Goal: Task Accomplishment & Management: Use online tool/utility

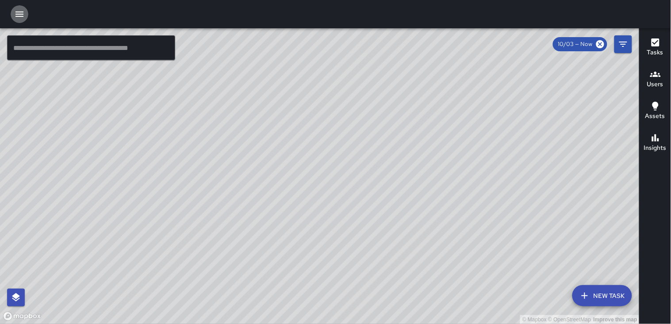
click at [17, 12] on icon "button" at bounding box center [19, 14] width 11 height 11
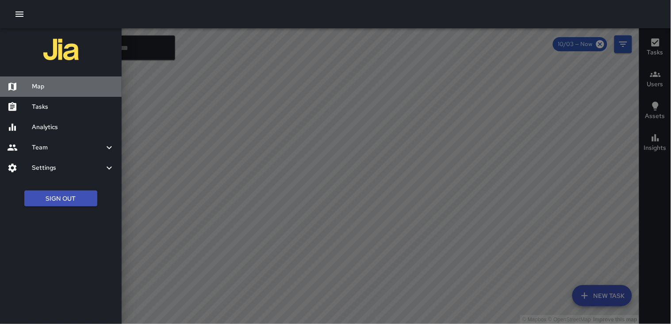
click at [36, 88] on h6 "Map" at bounding box center [73, 87] width 83 height 10
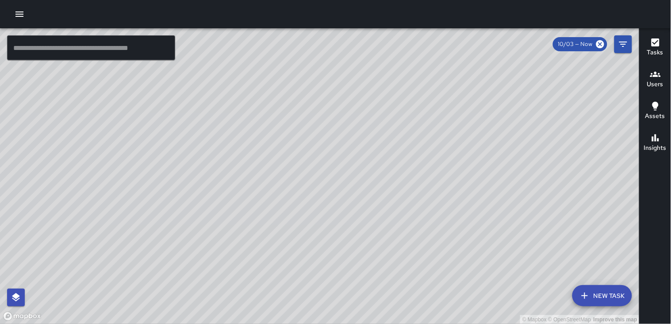
click at [16, 14] on icon "button" at bounding box center [19, 14] width 8 height 5
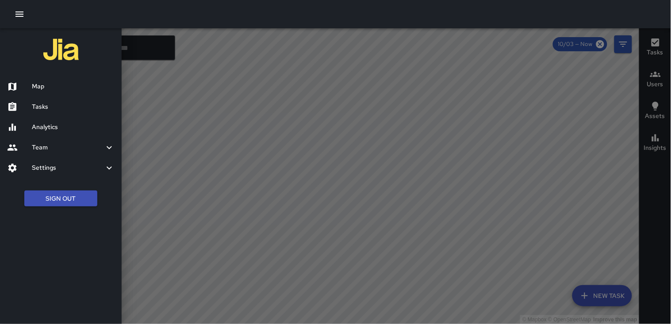
click at [42, 104] on h6 "Tasks" at bounding box center [73, 107] width 83 height 10
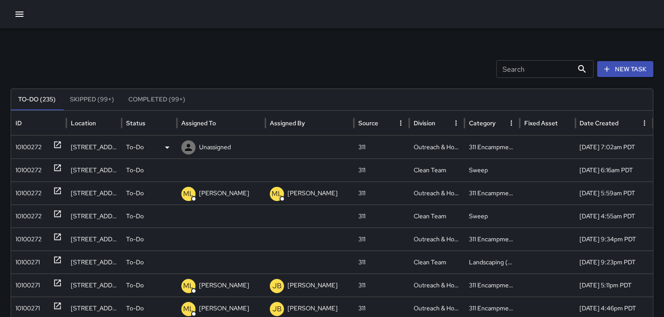
click at [33, 144] on div "10100272" at bounding box center [28, 147] width 26 height 23
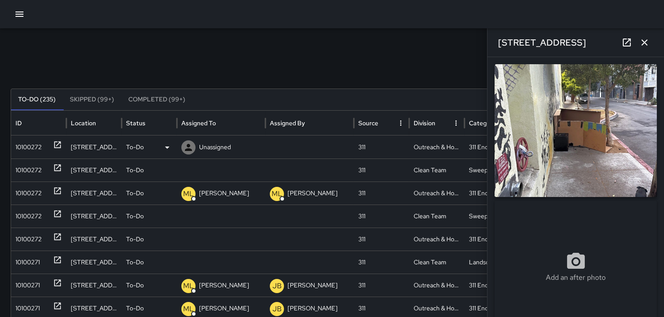
type input "**********"
click at [140, 100] on button "Completed (99+)" at bounding box center [156, 99] width 71 height 21
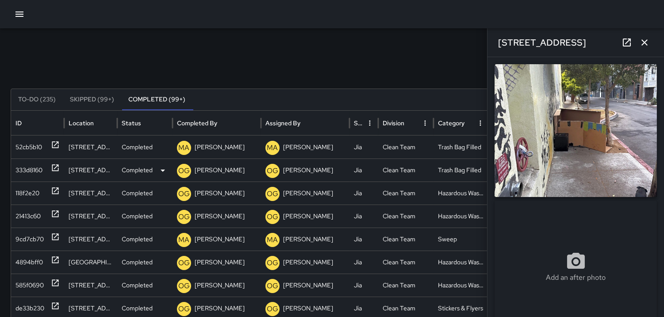
click at [29, 175] on div "333d8160" at bounding box center [28, 170] width 27 height 23
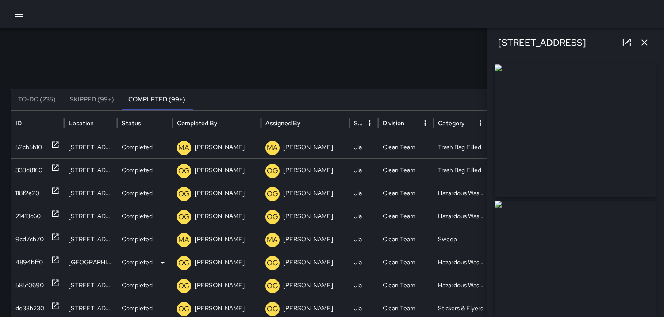
type input "**********"
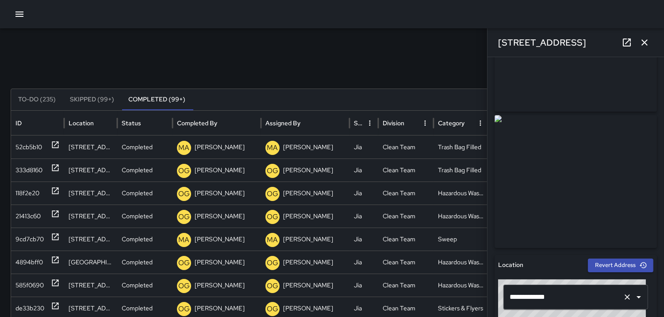
scroll to position [98, 0]
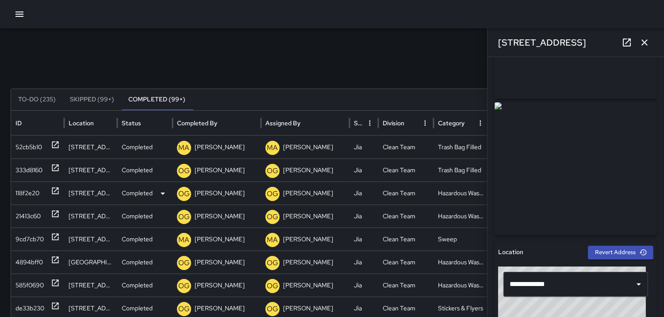
click at [25, 193] on div "118f2e20" at bounding box center [27, 193] width 24 height 23
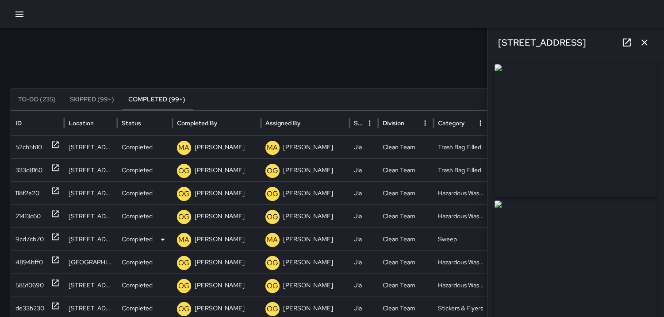
type input "**********"
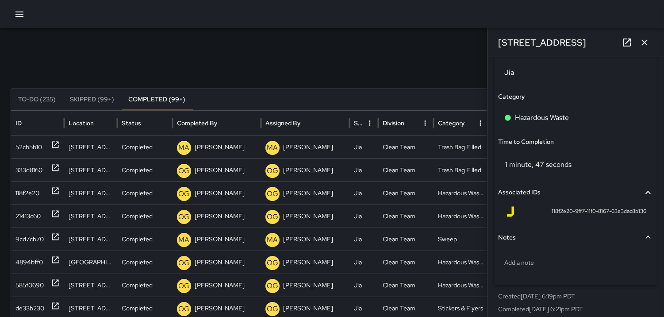
scroll to position [626, 0]
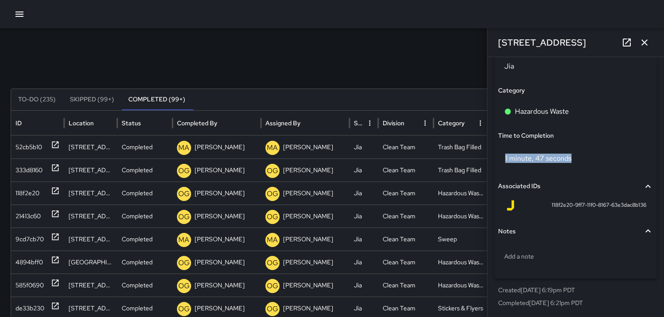
drag, startPoint x: 500, startPoint y: 157, endPoint x: 585, endPoint y: 178, distance: 87.5
click at [585, 178] on div "Status Completed Created By OG [PERSON_NAME] Assignee Completed By OG [PERSON_N…" at bounding box center [576, 68] width 162 height 422
click at [584, 160] on div "1 minute, 47 seconds" at bounding box center [575, 158] width 155 height 28
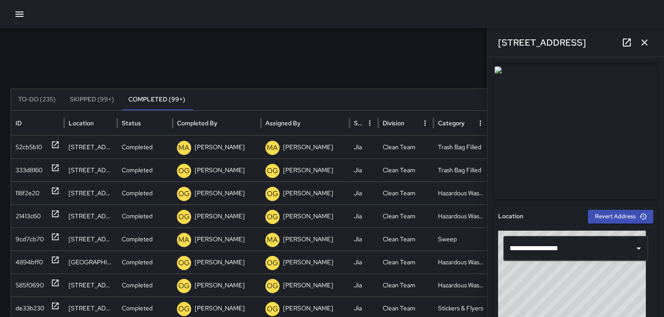
scroll to position [0, 0]
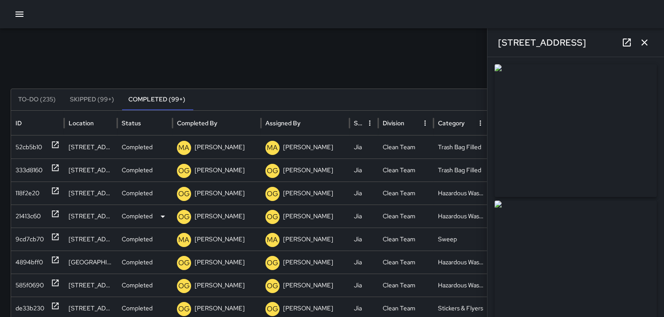
click at [29, 211] on div "21413c60" at bounding box center [27, 216] width 25 height 23
type input "**********"
click at [31, 259] on div "4894bff0" at bounding box center [28, 262] width 27 height 23
type input "**********"
click at [28, 279] on div "585f0690" at bounding box center [29, 285] width 28 height 23
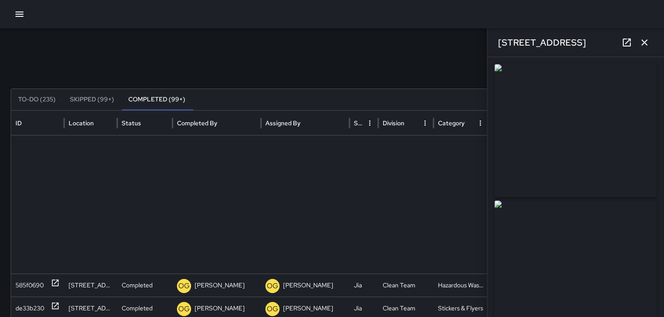
scroll to position [134, 0]
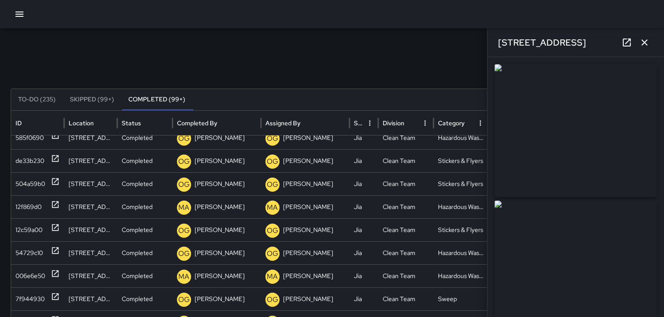
type input "**********"
click at [34, 268] on div "006e6e50" at bounding box center [30, 276] width 30 height 23
type input "**********"
click at [36, 251] on div "54729c10" at bounding box center [28, 253] width 27 height 23
type input "**********"
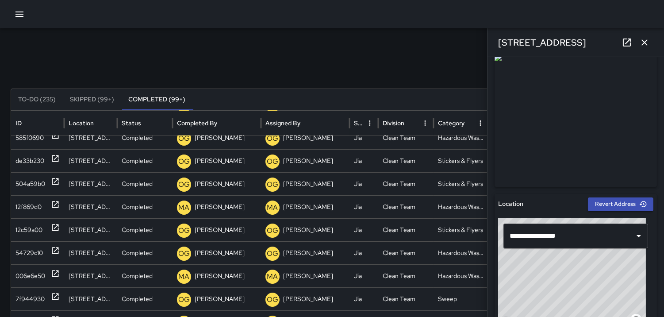
scroll to position [147, 0]
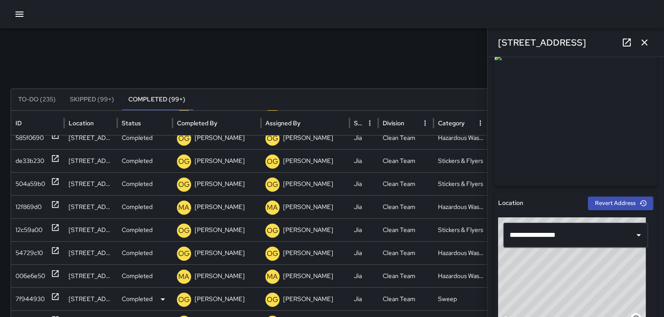
click at [21, 291] on div "7f944930" at bounding box center [29, 299] width 29 height 23
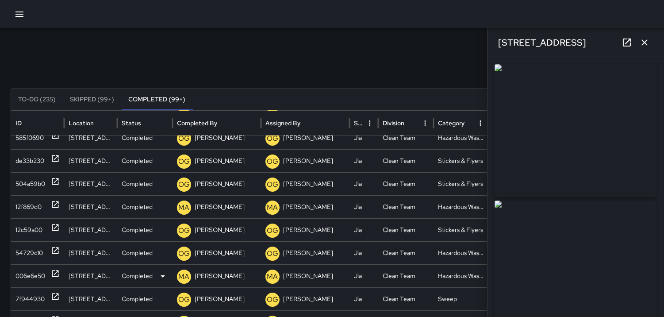
type input "**********"
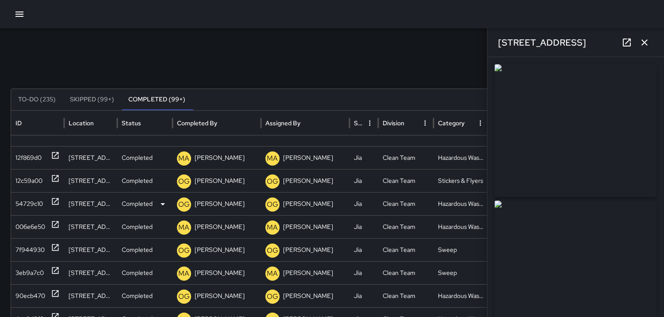
scroll to position [224, 0]
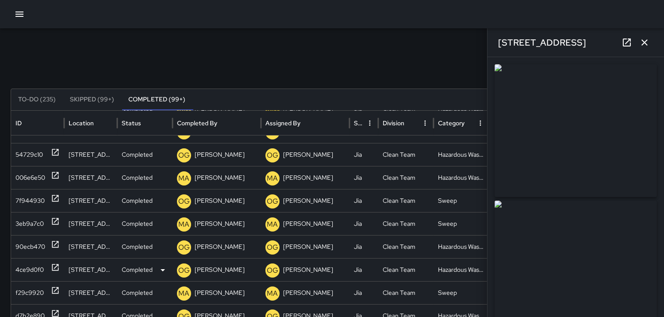
click at [30, 265] on div "4ce9d0f0" at bounding box center [29, 269] width 28 height 23
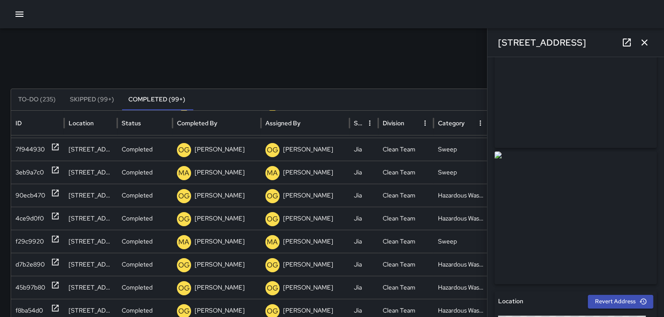
scroll to position [269, 0]
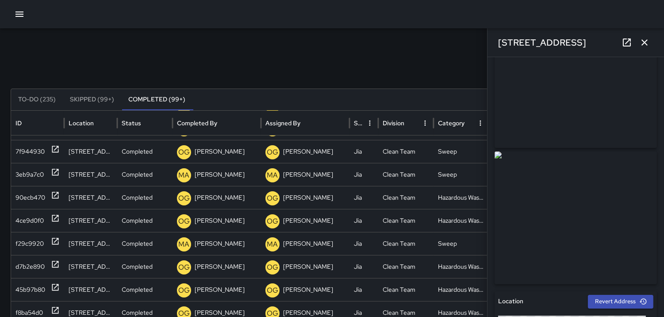
drag, startPoint x: 427, startPoint y: 36, endPoint x: 449, endPoint y: 50, distance: 25.9
click at [428, 37] on div "Search Search New Task To-Do (235) Skipped (99+) Completed (99+) ID Location St…" at bounding box center [332, 279] width 664 height 502
drag, startPoint x: 649, startPoint y: 49, endPoint x: 595, endPoint y: 43, distance: 54.7
click at [649, 49] on button "button" at bounding box center [645, 43] width 18 height 18
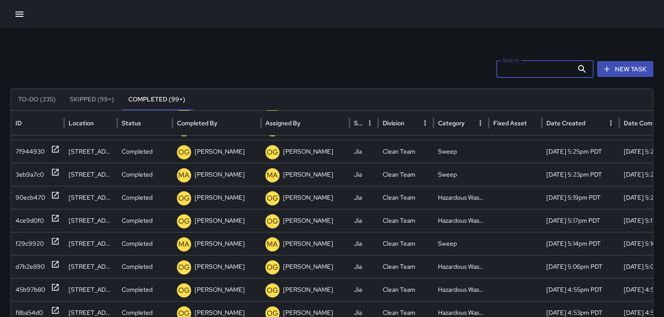
click at [551, 69] on input "Search" at bounding box center [534, 69] width 77 height 18
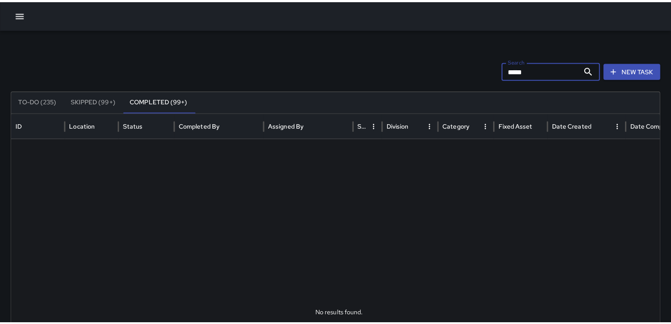
scroll to position [0, 0]
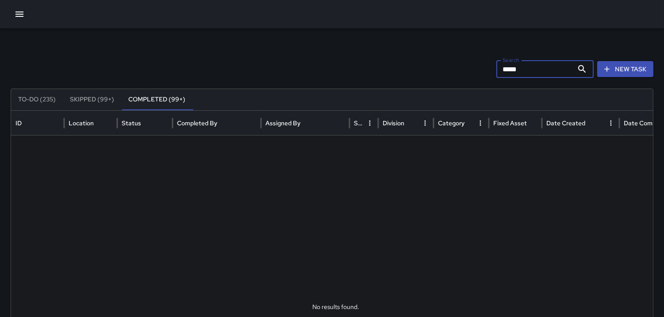
type input "*****"
drag, startPoint x: 117, startPoint y: 90, endPoint x: 130, endPoint y: 92, distance: 13.0
click at [119, 91] on button "Skipped (99+)" at bounding box center [92, 99] width 58 height 21
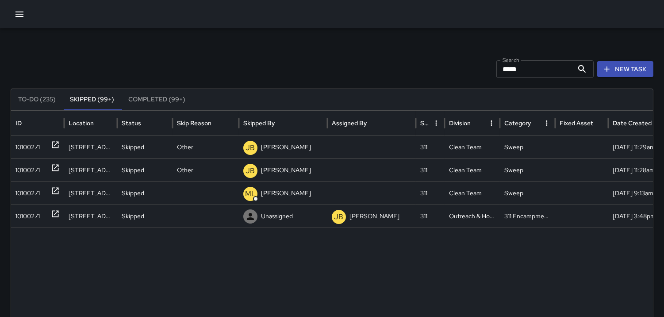
click at [139, 95] on button "Completed (99+)" at bounding box center [156, 99] width 71 height 21
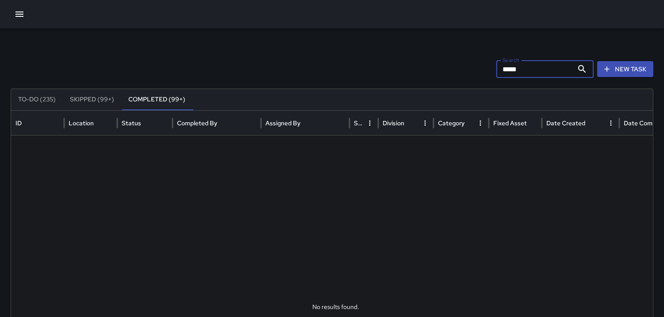
drag, startPoint x: 545, startPoint y: 71, endPoint x: 500, endPoint y: 66, distance: 44.9
click at [500, 66] on div "Search ***** Search New Task" at bounding box center [332, 69] width 643 height 18
click at [85, 93] on button "Skipped (99+)" at bounding box center [92, 99] width 58 height 21
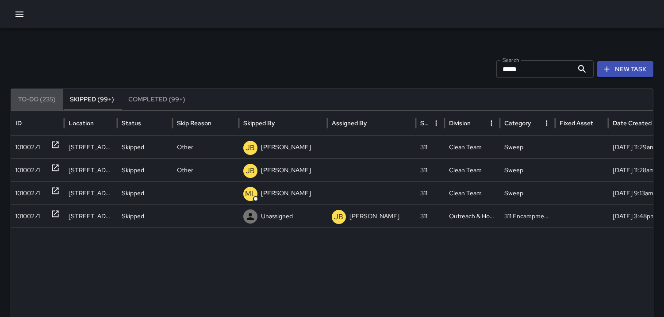
click at [49, 90] on button "To-Do (235)" at bounding box center [37, 99] width 52 height 21
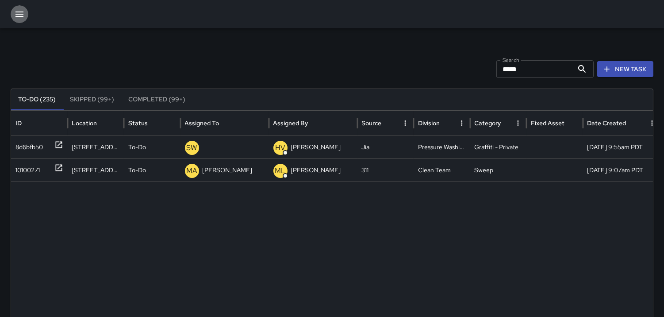
click at [19, 9] on icon "button" at bounding box center [19, 14] width 11 height 11
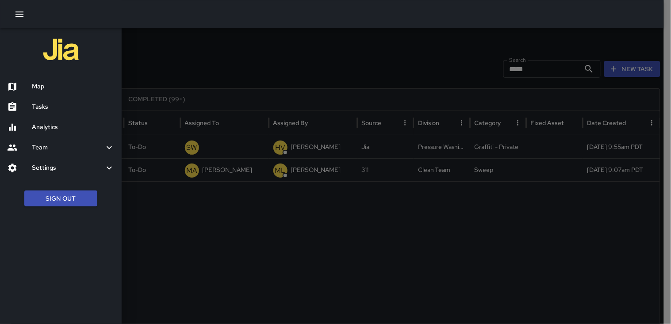
click at [50, 109] on h6 "Tasks" at bounding box center [73, 107] width 83 height 10
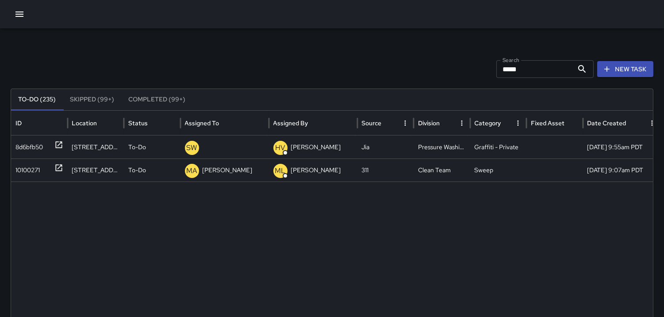
drag, startPoint x: 31, startPoint y: 19, endPoint x: 9, endPoint y: 13, distance: 22.3
click at [21, 16] on div at bounding box center [332, 14] width 664 height 28
click at [9, 13] on div at bounding box center [332, 14] width 664 height 28
click at [26, 15] on button "button" at bounding box center [20, 14] width 18 height 18
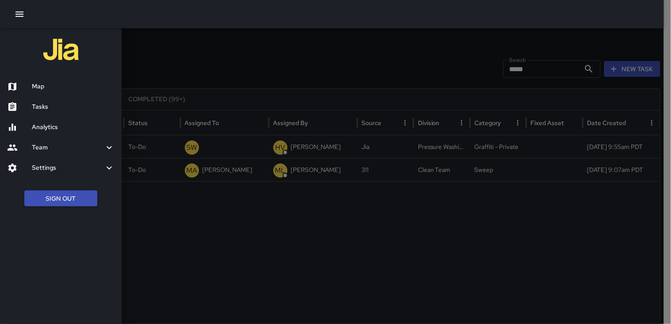
click at [54, 91] on div "Map" at bounding box center [61, 87] width 122 height 20
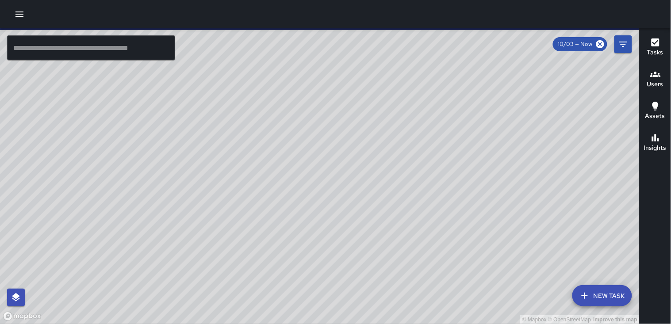
click at [619, 46] on icon "Filters" at bounding box center [623, 44] width 11 height 11
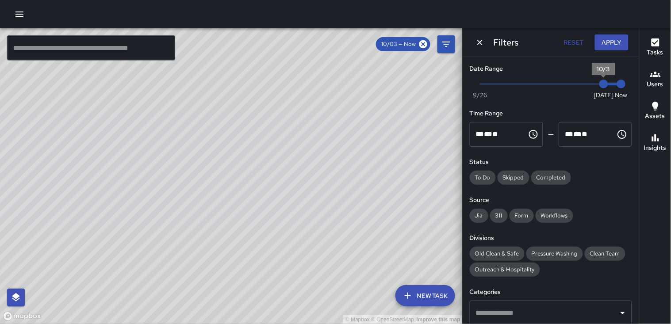
type input "*"
drag, startPoint x: 592, startPoint y: 86, endPoint x: 622, endPoint y: 88, distance: 29.7
click at [583, 85] on span "10/2" at bounding box center [586, 84] width 9 height 9
click at [625, 88] on div "Date Range Now [DATE] [DATE] 7:22 am Time Range ** * ** ** ​ ******** ** * ** *…" at bounding box center [551, 190] width 177 height 267
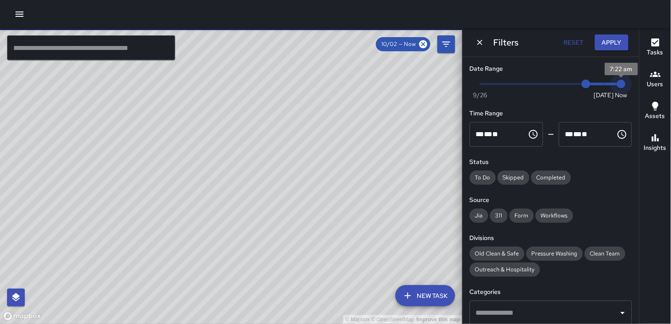
click at [617, 87] on span "7:22 am" at bounding box center [621, 84] width 9 height 9
type input "*"
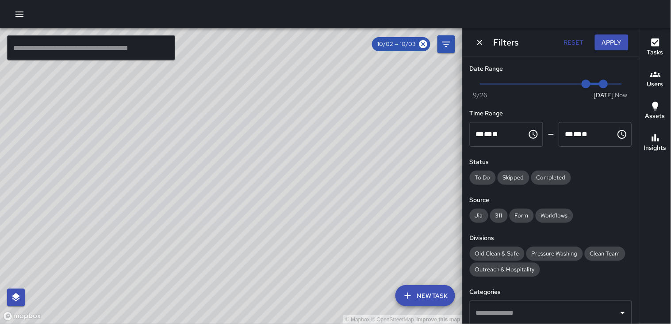
scroll to position [154, 0]
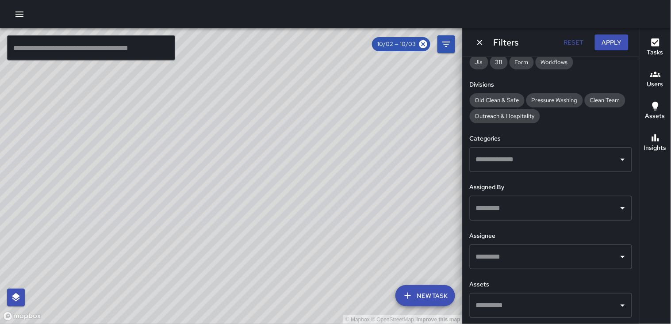
click at [546, 251] on input "text" at bounding box center [544, 257] width 141 height 17
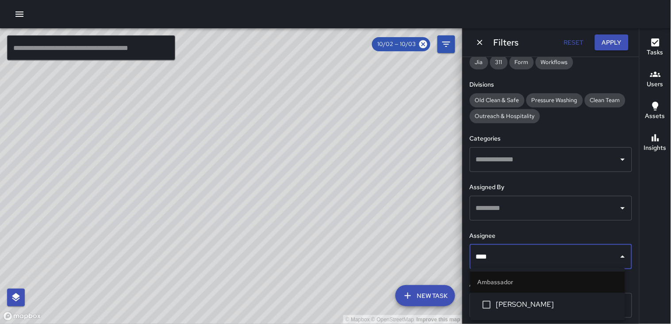
type input "*****"
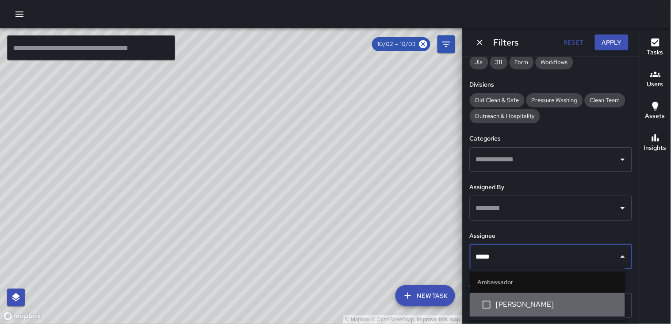
click at [545, 302] on span "[PERSON_NAME]" at bounding box center [557, 305] width 122 height 11
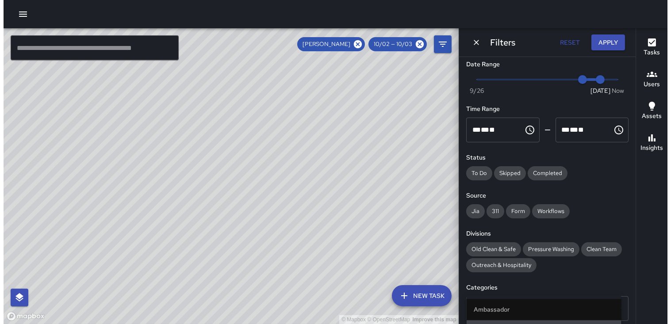
scroll to position [0, 0]
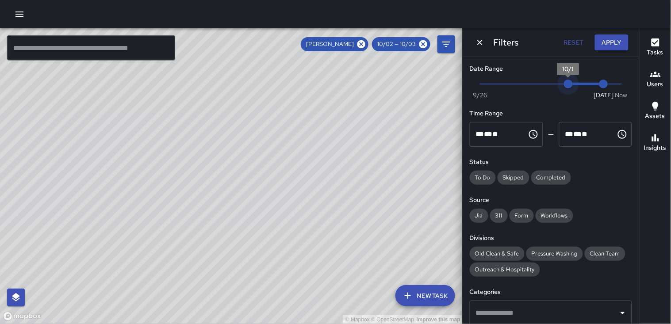
type input "*"
drag, startPoint x: 568, startPoint y: 85, endPoint x: 569, endPoint y: 81, distance: 4.6
click at [550, 82] on span "9/30" at bounding box center [551, 84] width 9 height 9
type input "*"
drag, startPoint x: 591, startPoint y: 82, endPoint x: 569, endPoint y: 84, distance: 21.8
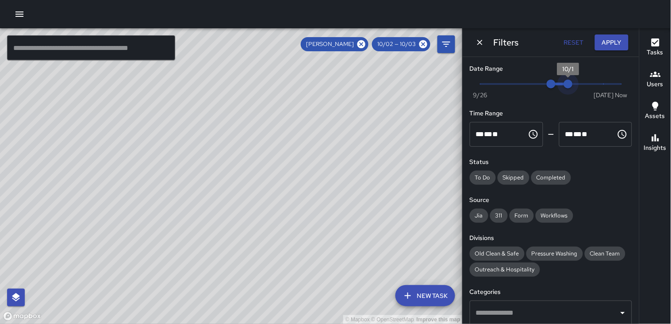
click at [569, 84] on span "10/1" at bounding box center [568, 84] width 9 height 9
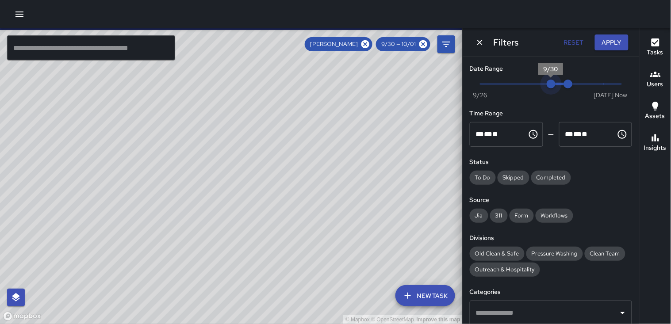
type input "*"
drag, startPoint x: 550, startPoint y: 83, endPoint x: 533, endPoint y: 85, distance: 16.9
click at [529, 85] on span "9/29" at bounding box center [533, 84] width 9 height 9
drag, startPoint x: 562, startPoint y: 86, endPoint x: 555, endPoint y: 86, distance: 7.5
click at [555, 86] on span "9/30" at bounding box center [551, 84] width 9 height 9
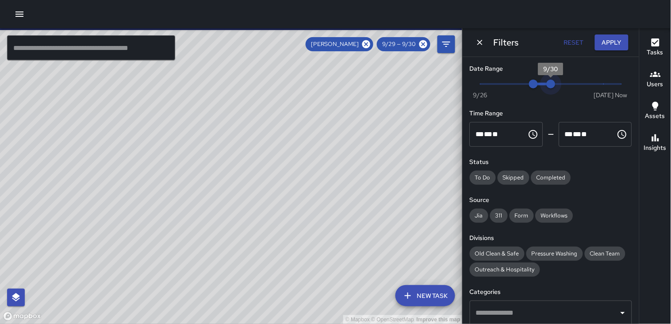
type input "*"
drag, startPoint x: 550, startPoint y: 86, endPoint x: 561, endPoint y: 86, distance: 11.1
click at [564, 86] on span "10/1" at bounding box center [568, 84] width 9 height 9
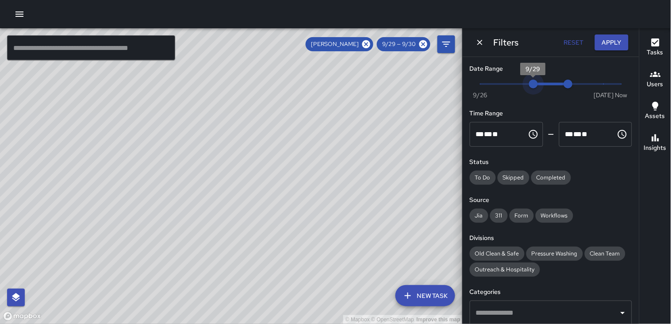
type input "*"
drag, startPoint x: 537, startPoint y: 85, endPoint x: 544, endPoint y: 86, distance: 7.6
click at [547, 86] on span "9/30" at bounding box center [551, 84] width 9 height 9
click at [648, 45] on div "Tasks" at bounding box center [655, 47] width 16 height 20
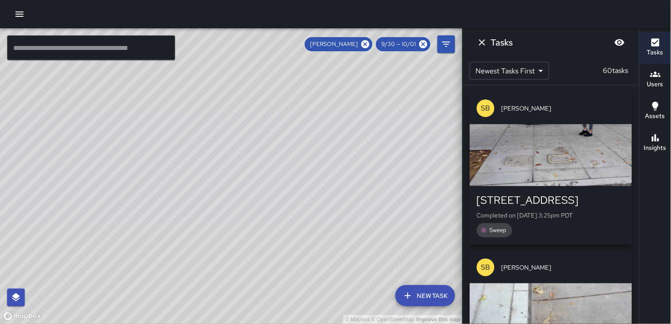
click at [553, 154] on div "button" at bounding box center [551, 155] width 162 height 62
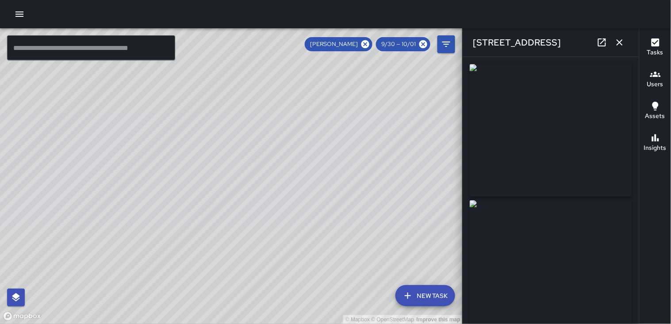
type input "**********"
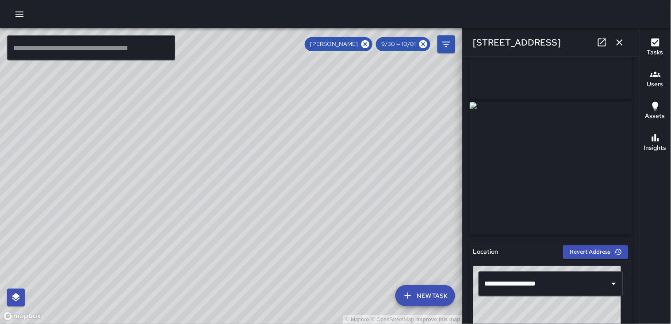
click at [618, 42] on icon "button" at bounding box center [620, 42] width 11 height 11
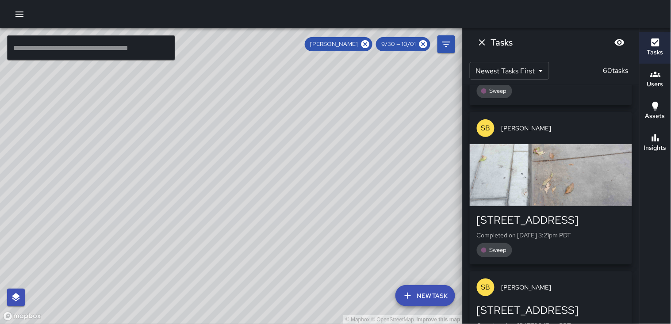
scroll to position [196, 0]
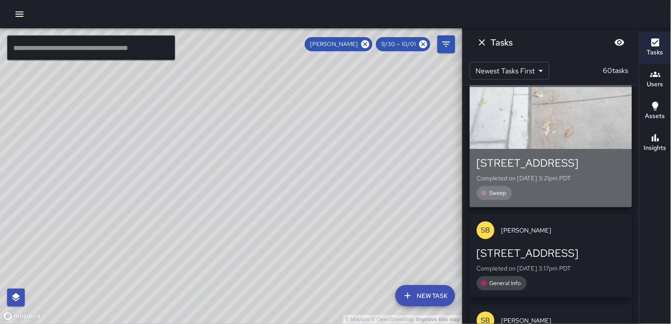
click at [575, 130] on div "button" at bounding box center [551, 118] width 162 height 62
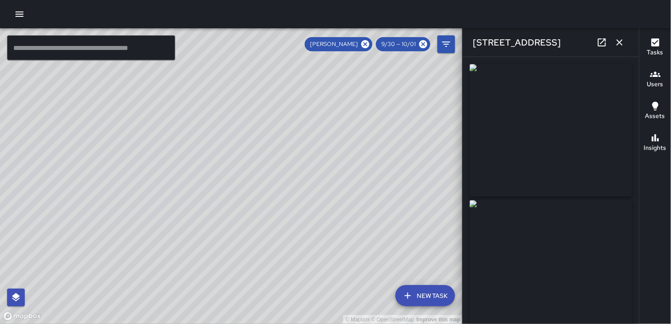
type input "**********"
click at [617, 34] on button "button" at bounding box center [620, 43] width 18 height 18
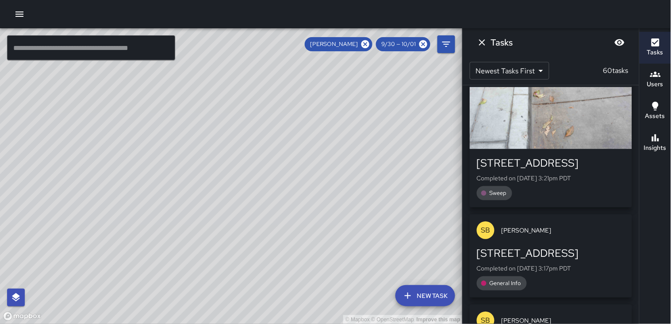
scroll to position [393, 0]
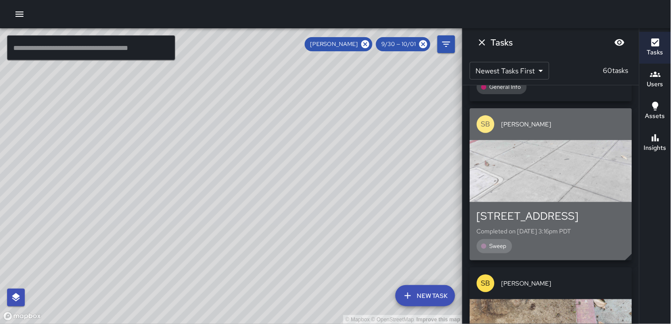
click at [547, 173] on div "button" at bounding box center [551, 171] width 162 height 62
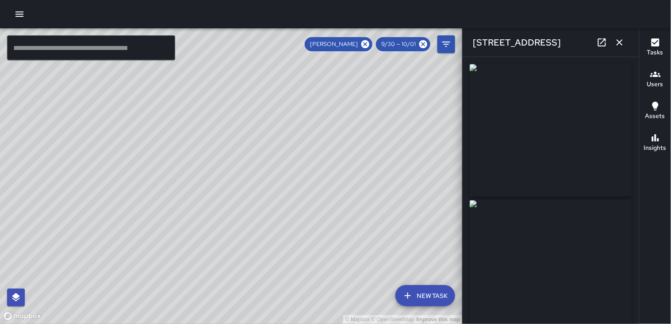
type input "**********"
click at [619, 40] on icon "button" at bounding box center [620, 42] width 11 height 11
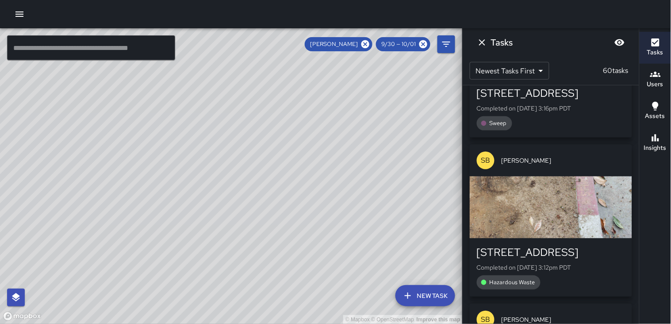
scroll to position [544, 0]
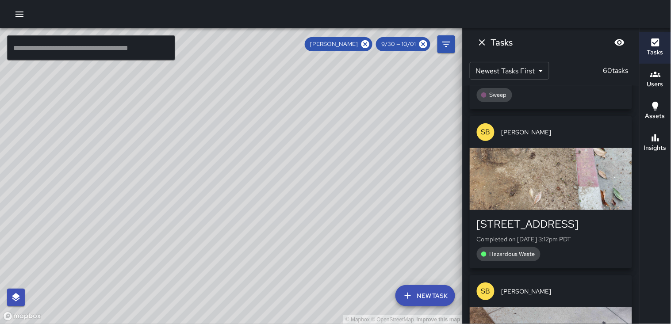
click at [572, 180] on div "button" at bounding box center [551, 179] width 162 height 62
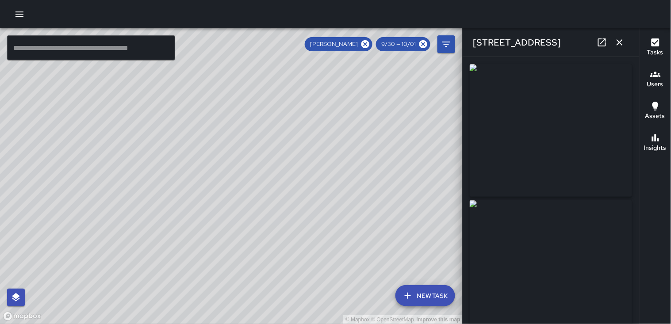
type input "**********"
click at [621, 41] on icon "button" at bounding box center [620, 42] width 6 height 6
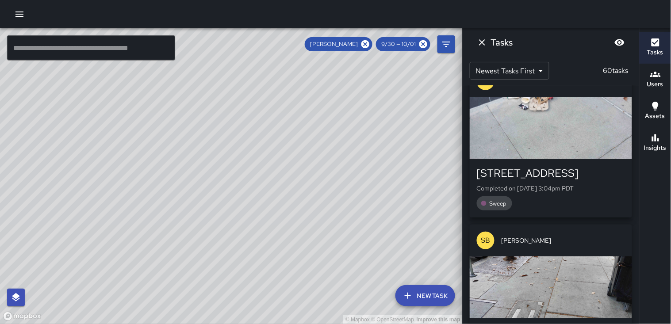
scroll to position [1330, 0]
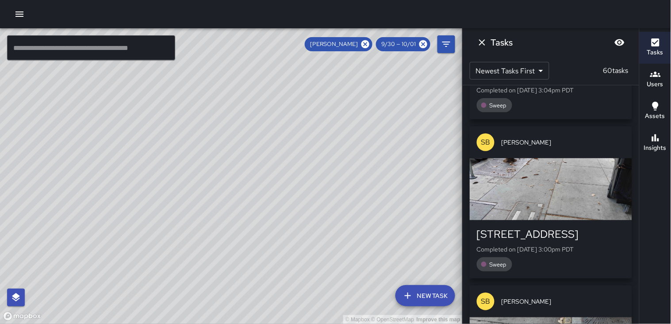
drag, startPoint x: 538, startPoint y: 163, endPoint x: 579, endPoint y: 198, distance: 53.6
click at [576, 204] on div "button" at bounding box center [551, 189] width 162 height 62
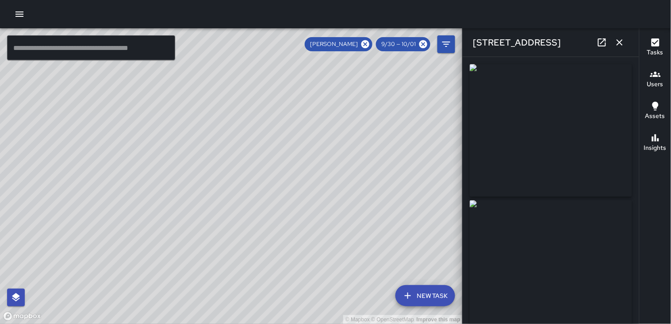
type input "**********"
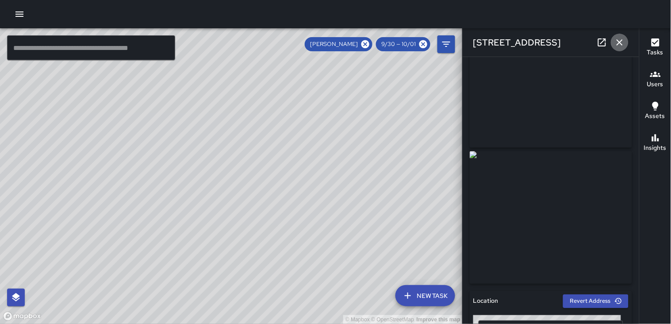
click at [618, 41] on icon "button" at bounding box center [620, 42] width 11 height 11
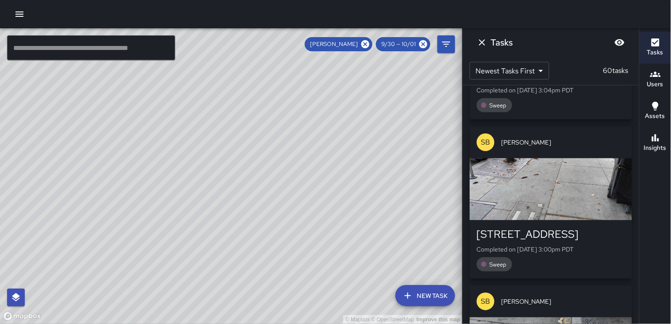
click at [482, 47] on icon "Dismiss" at bounding box center [482, 42] width 11 height 11
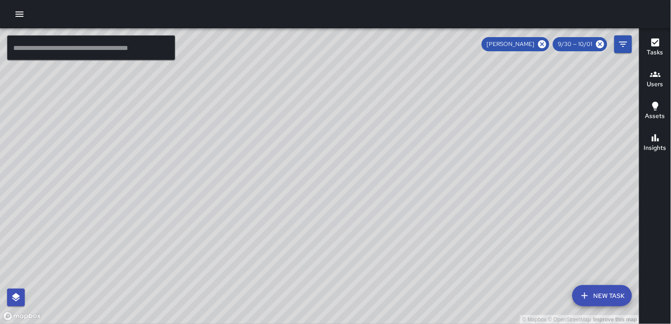
click at [361, 49] on div "© Mapbox © OpenStreetMap Improve this map" at bounding box center [320, 176] width 640 height 296
click at [544, 42] on icon at bounding box center [542, 44] width 8 height 8
drag, startPoint x: 386, startPoint y: 119, endPoint x: 388, endPoint y: 188, distance: 68.6
click at [388, 188] on div "© Mapbox © OpenStreetMap Improve this map" at bounding box center [320, 176] width 640 height 296
click at [14, 12] on icon "button" at bounding box center [19, 14] width 11 height 11
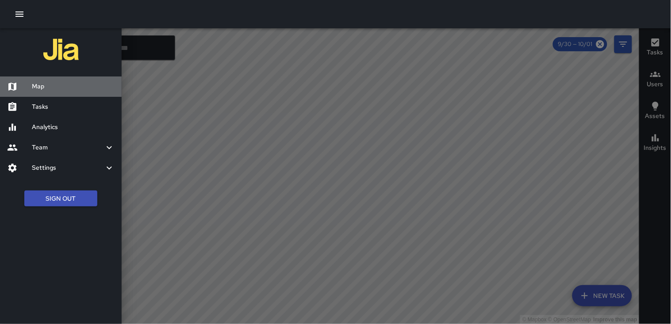
click at [43, 83] on h6 "Map" at bounding box center [73, 87] width 83 height 10
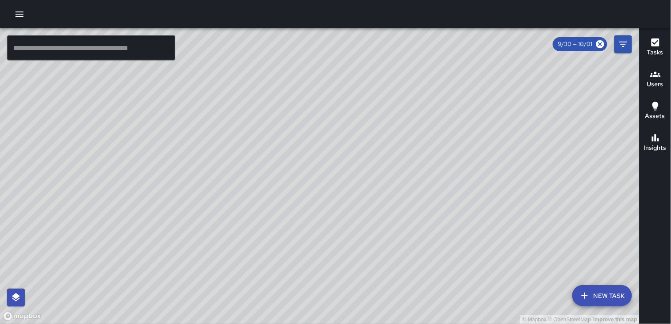
drag, startPoint x: 23, startPoint y: 85, endPoint x: 60, endPoint y: 150, distance: 74.5
click at [52, 150] on div "© Mapbox © OpenStreetMap Improve this map" at bounding box center [320, 176] width 640 height 296
drag, startPoint x: 210, startPoint y: 134, endPoint x: 110, endPoint y: 201, distance: 120.6
click at [110, 201] on div "© Mapbox © OpenStreetMap Improve this map" at bounding box center [320, 176] width 640 height 296
click at [626, 42] on icon "Filters" at bounding box center [623, 44] width 11 height 11
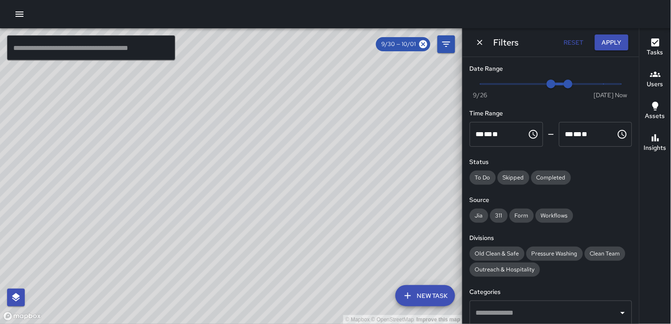
type input "*"
click at [614, 86] on span "Now [DATE] 9/30 10/1" at bounding box center [550, 83] width 141 height 13
click at [617, 86] on span "7:33 am" at bounding box center [621, 84] width 9 height 9
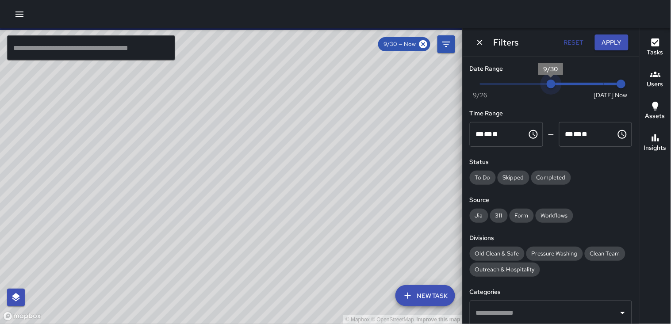
type input "*"
drag, startPoint x: 589, startPoint y: 82, endPoint x: 602, endPoint y: 83, distance: 12.8
click at [602, 83] on span "10/3" at bounding box center [603, 84] width 9 height 9
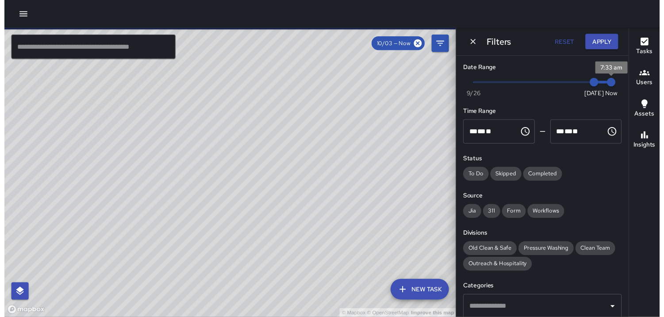
scroll to position [794, 0]
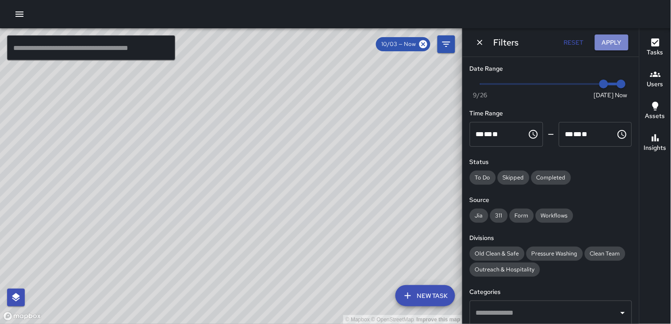
click at [610, 38] on button "Apply" at bounding box center [612, 43] width 34 height 16
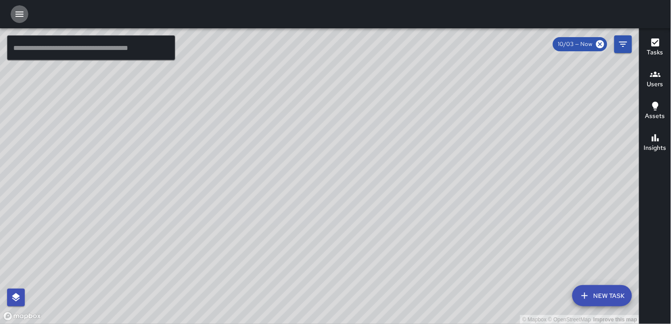
click at [23, 15] on icon "button" at bounding box center [19, 14] width 11 height 11
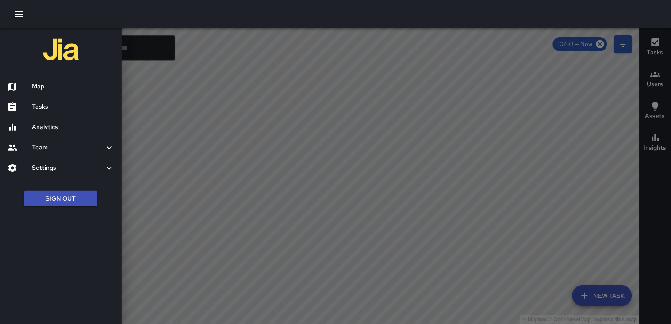
click at [42, 103] on h6 "Tasks" at bounding box center [73, 107] width 83 height 10
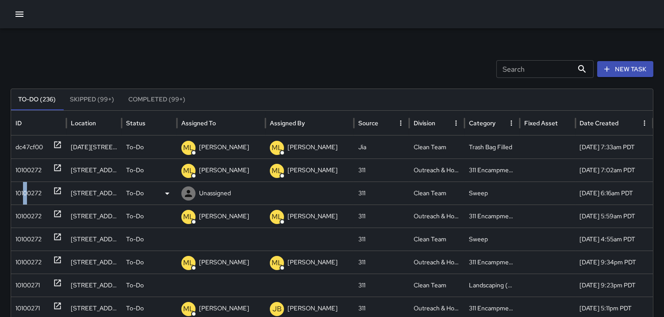
click at [25, 195] on div "10100272" at bounding box center [28, 193] width 26 height 23
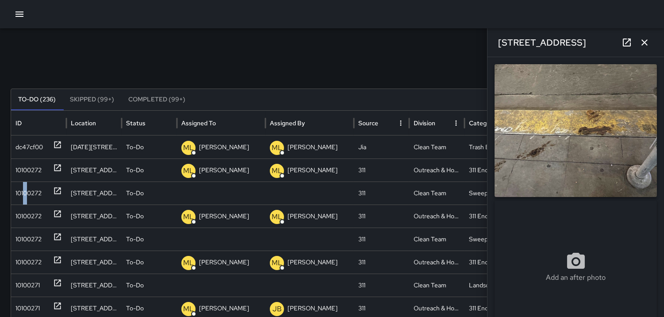
click at [645, 42] on icon "button" at bounding box center [644, 42] width 6 height 6
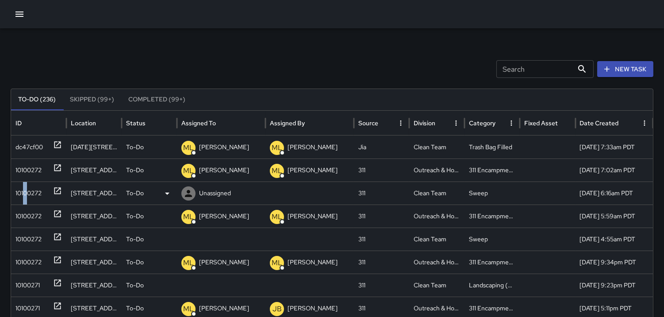
click at [186, 189] on icon at bounding box center [188, 193] width 11 height 11
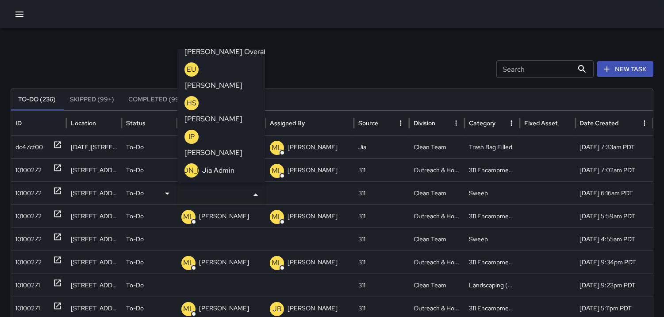
scroll to position [246, 0]
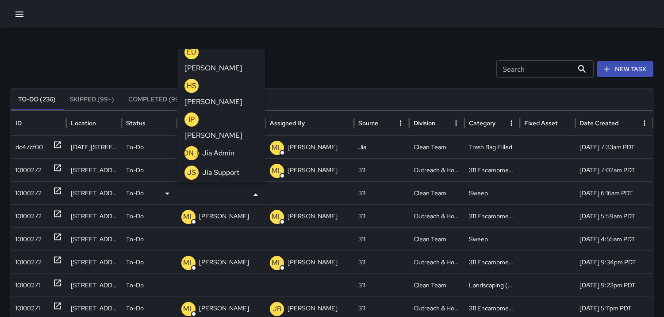
click at [191, 287] on p "MA" at bounding box center [191, 292] width 11 height 11
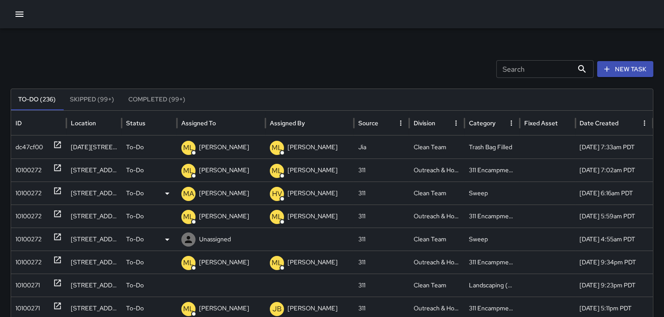
click at [40, 233] on div "10100272" at bounding box center [28, 239] width 26 height 23
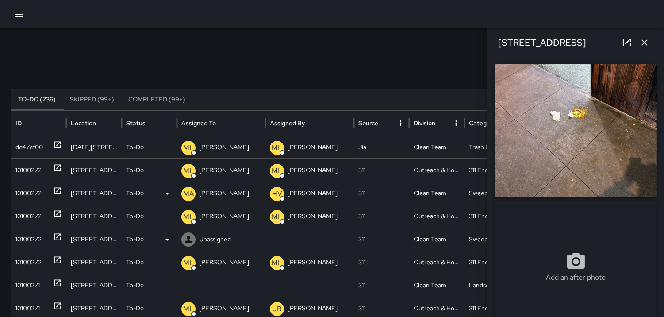
type input "**********"
click at [609, 109] on img at bounding box center [576, 130] width 162 height 133
click at [191, 237] on icon at bounding box center [188, 239] width 11 height 11
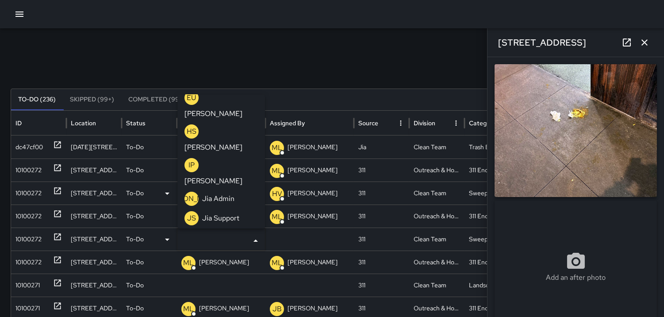
scroll to position [295, 0]
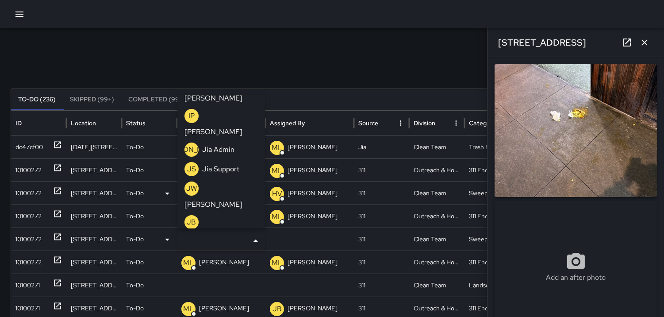
click at [191, 284] on p "MA" at bounding box center [191, 289] width 11 height 11
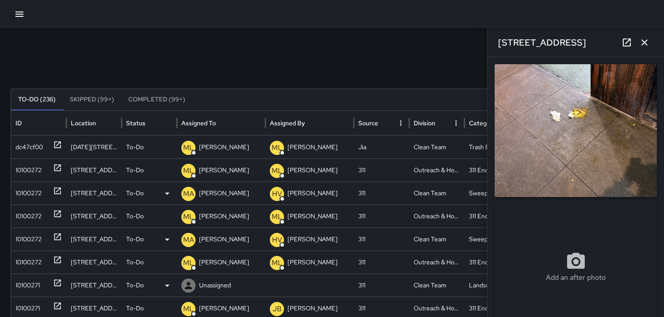
click at [38, 279] on div "10100271" at bounding box center [27, 285] width 24 height 23
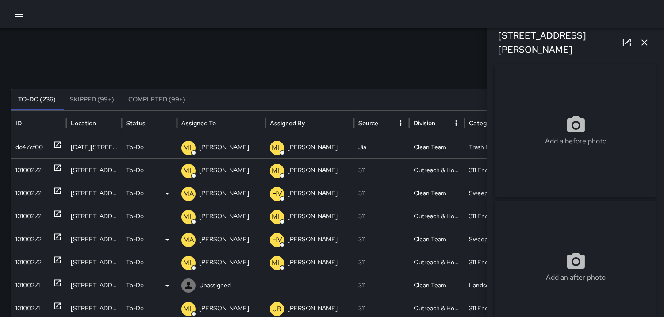
type input "**********"
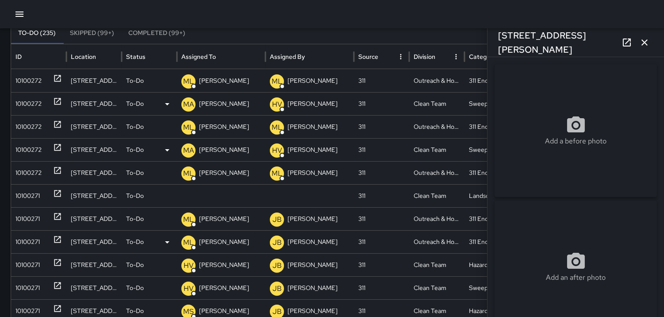
scroll to position [65, 0]
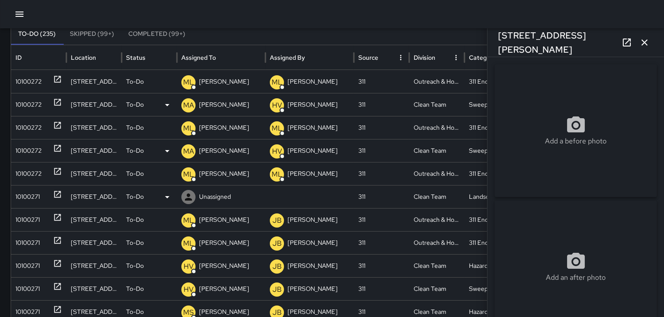
drag, startPoint x: 33, startPoint y: 194, endPoint x: 125, endPoint y: 205, distance: 92.3
click at [38, 195] on div "10100271" at bounding box center [27, 196] width 24 height 23
click at [189, 196] on icon at bounding box center [188, 197] width 11 height 11
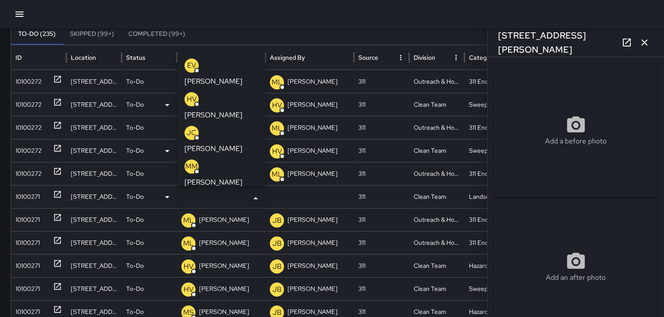
click at [188, 94] on p "HV" at bounding box center [192, 99] width 10 height 11
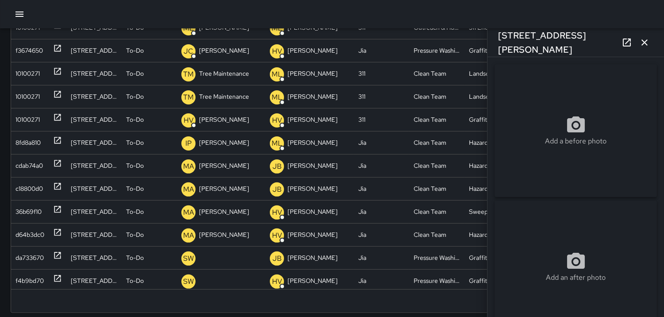
scroll to position [505, 0]
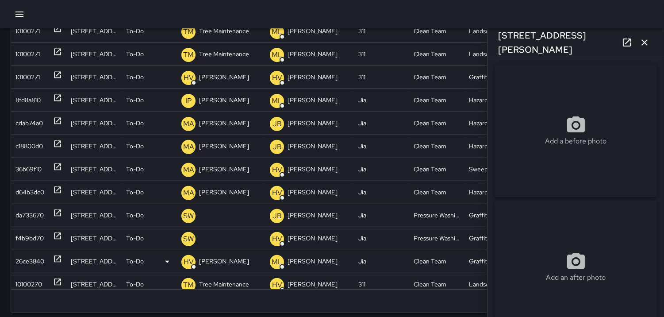
click at [29, 259] on div "26ce3840" at bounding box center [29, 261] width 29 height 23
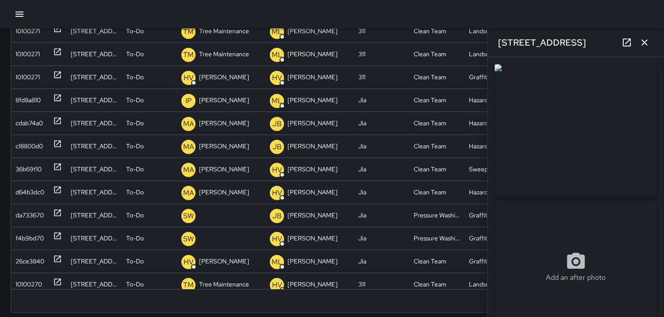
click at [649, 41] on icon "button" at bounding box center [644, 42] width 11 height 11
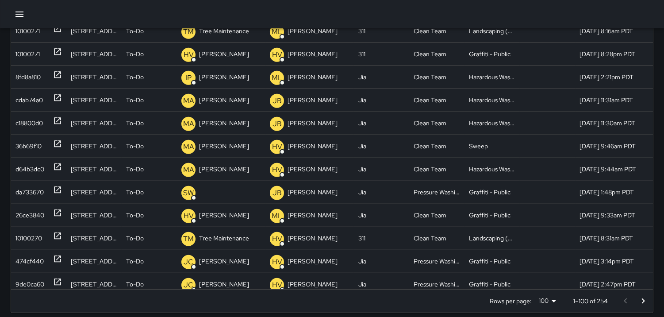
scroll to position [956, 0]
